Goal: Task Accomplishment & Management: Use online tool/utility

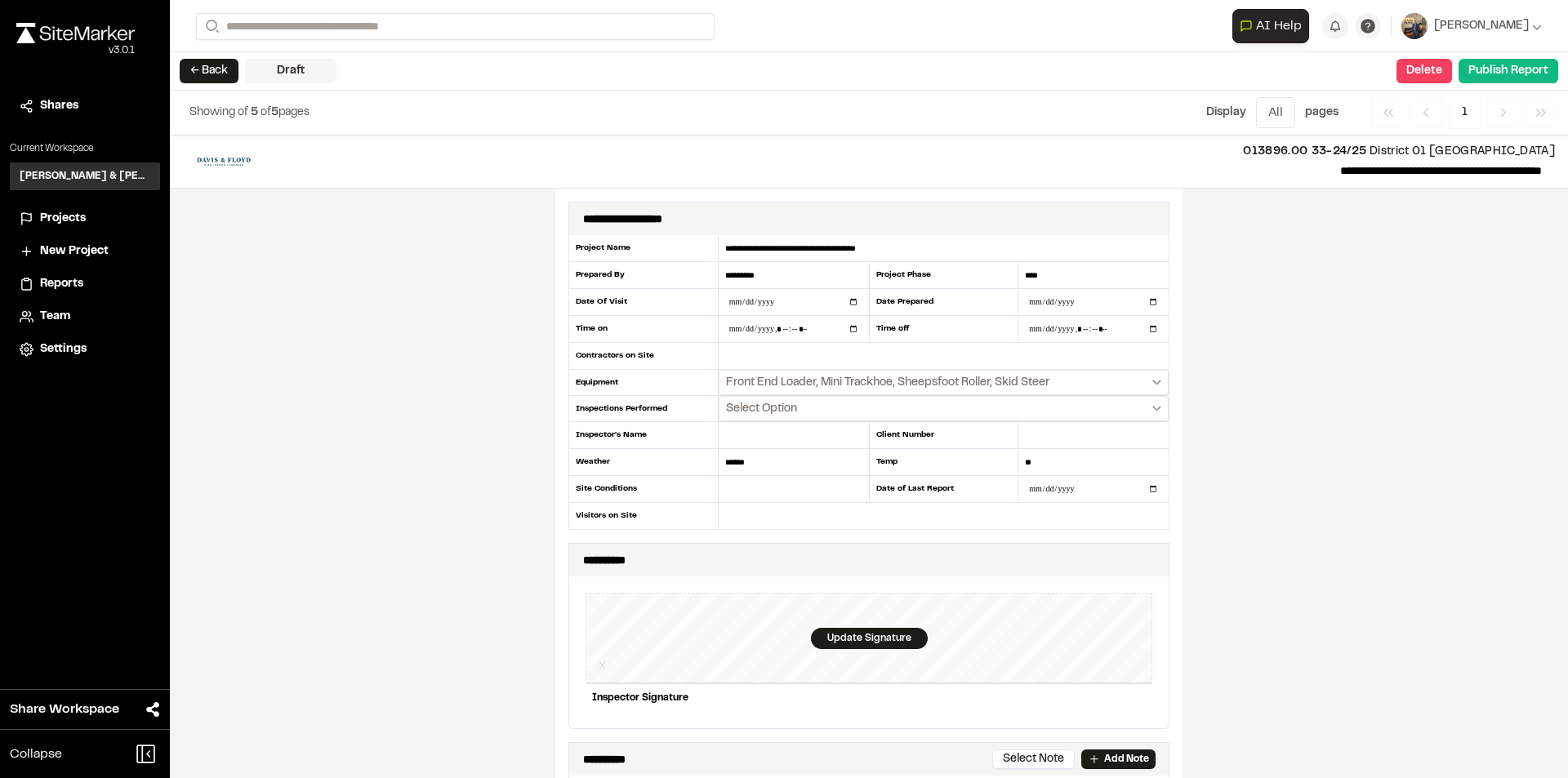
scroll to position [571, 0]
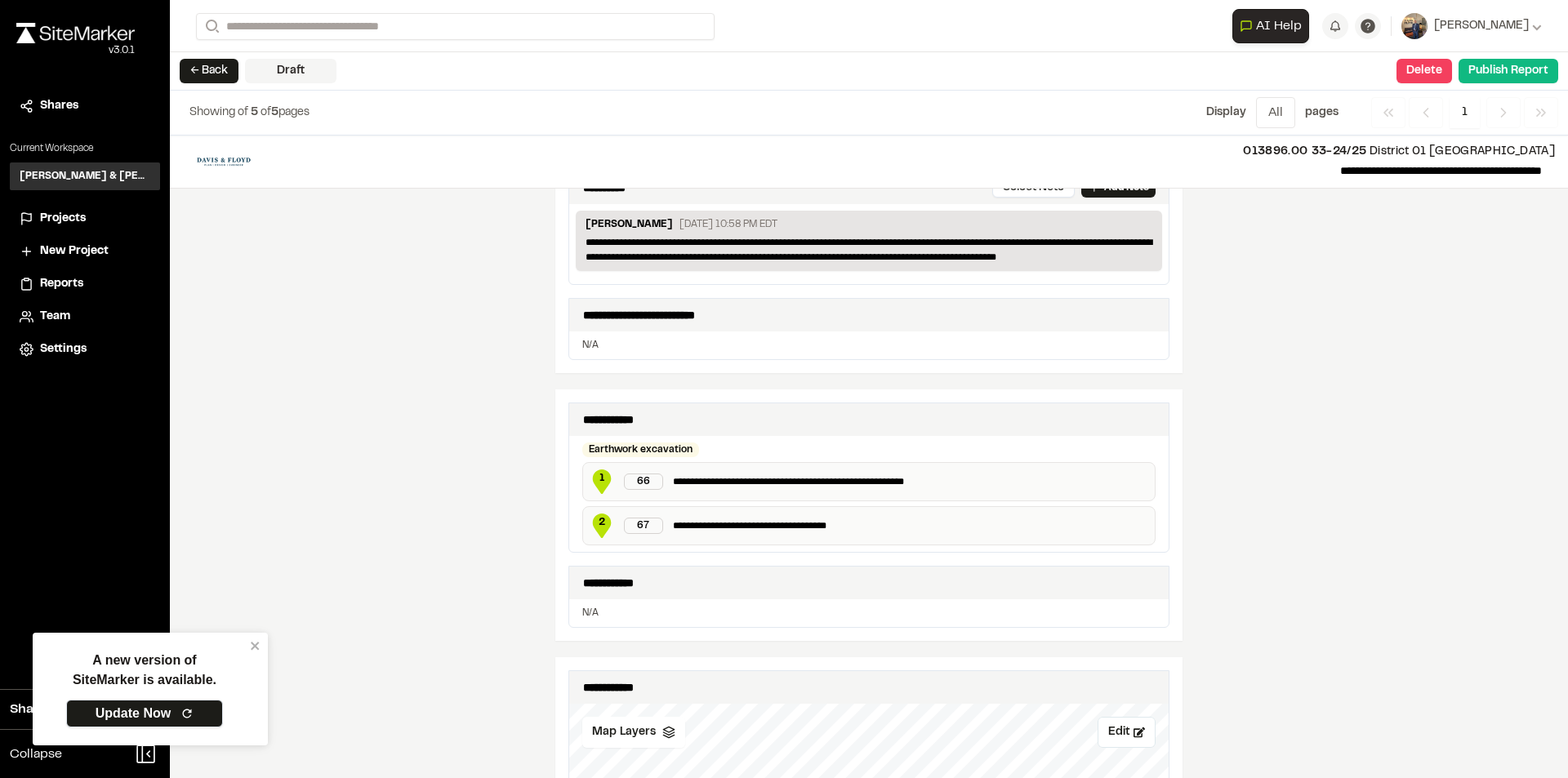
click at [157, 705] on link "Update Now" at bounding box center [144, 713] width 157 height 27
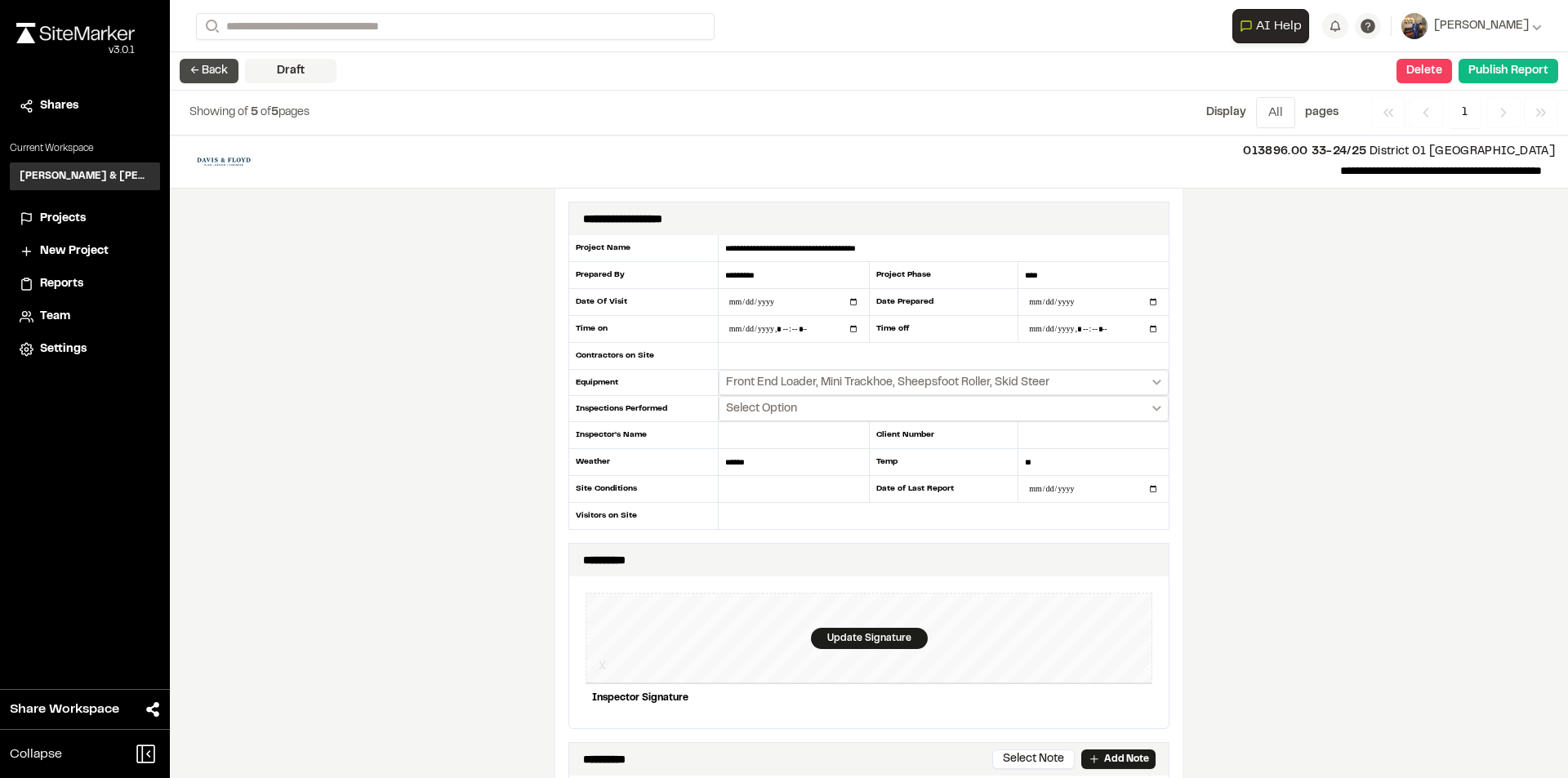
click at [212, 66] on button "← Back" at bounding box center [209, 71] width 59 height 25
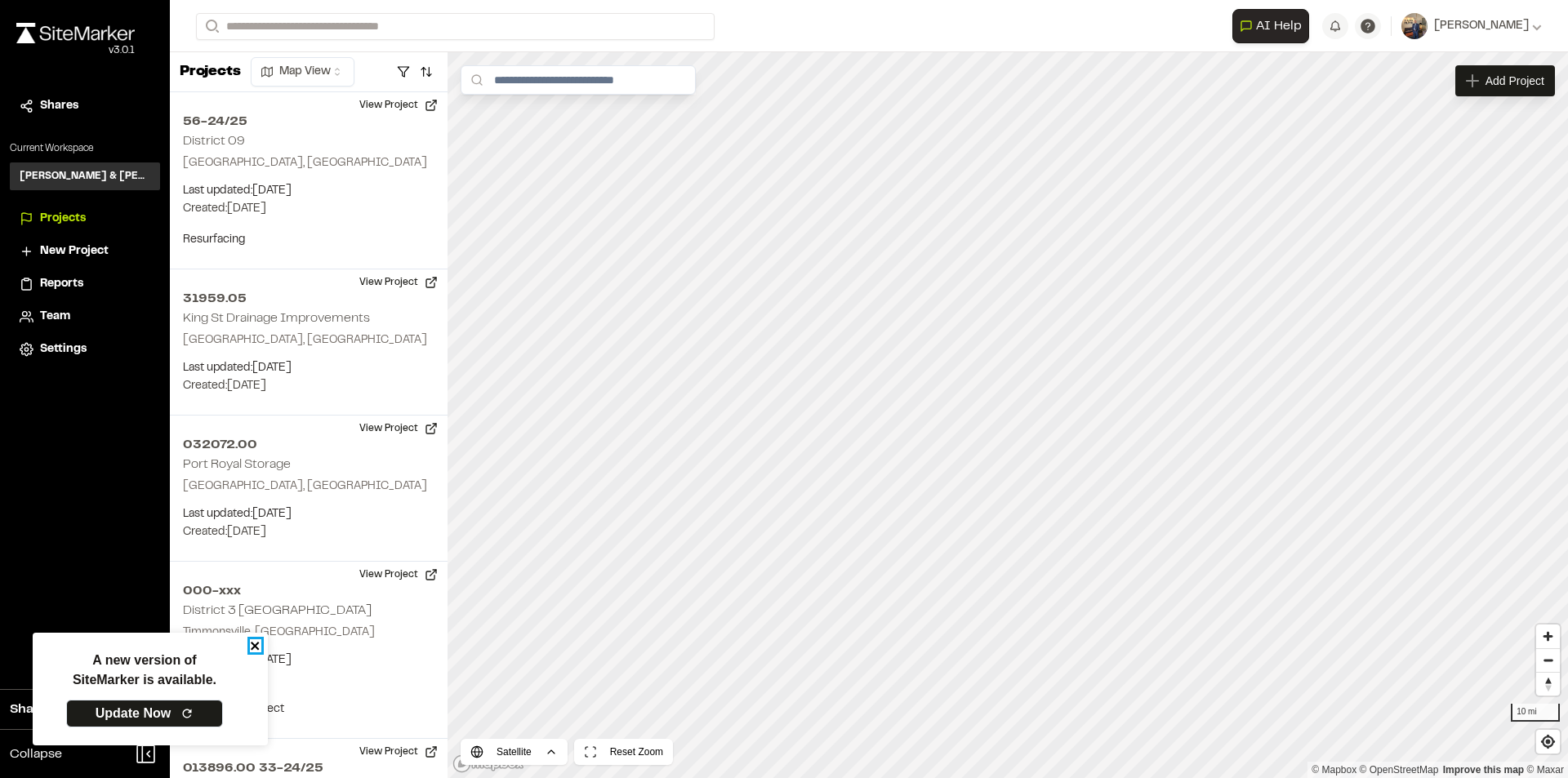
click at [259, 645] on icon "close" at bounding box center [255, 645] width 11 height 13
